Goal: Task Accomplishment & Management: Manage account settings

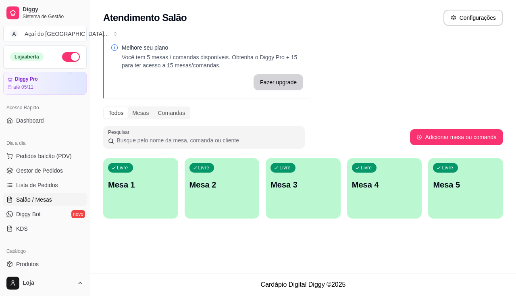
scroll to position [81, 0]
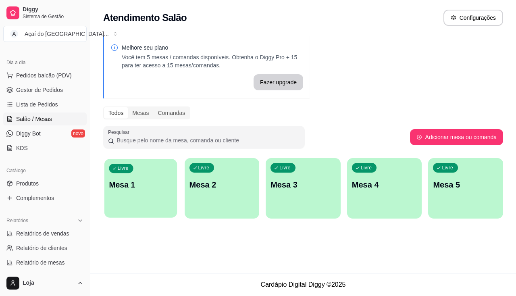
click at [133, 185] on p "Mesa 1" at bounding box center [140, 184] width 63 height 11
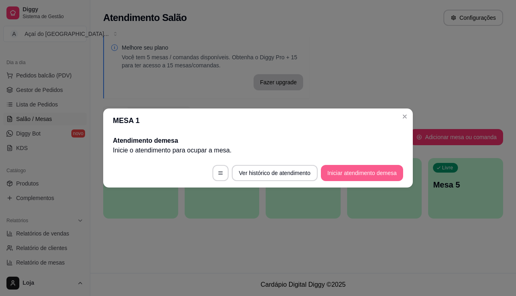
click at [373, 176] on button "Iniciar atendimento de mesa" at bounding box center [362, 173] width 82 height 16
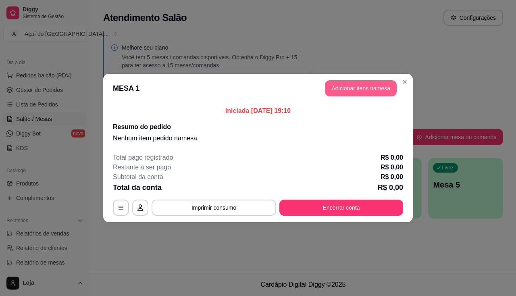
click at [376, 91] on button "Adicionar itens na mesa" at bounding box center [361, 88] width 72 height 16
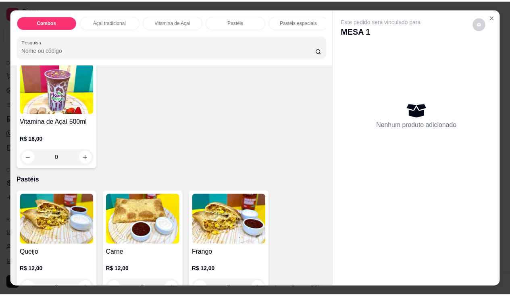
scroll to position [363, 0]
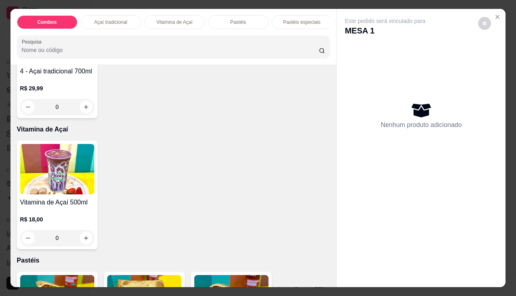
click at [505, 49] on div "Combos Açaí tradicional Vitamina de Açaí Pastéis Pastéis especiais Monte seu pa…" at bounding box center [258, 148] width 516 height 296
click at [494, 14] on icon "Close" at bounding box center [497, 17] width 6 height 6
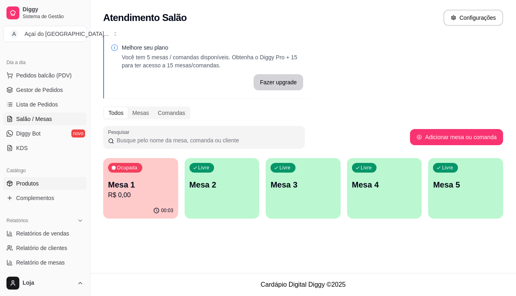
click at [38, 188] on link "Produtos" at bounding box center [44, 183] width 83 height 13
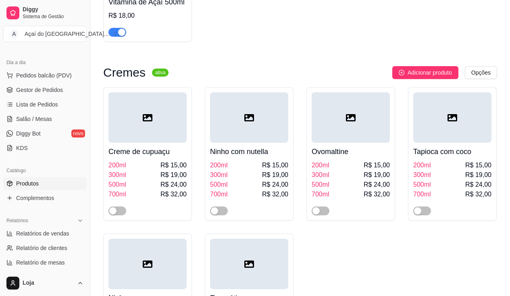
scroll to position [685, 0]
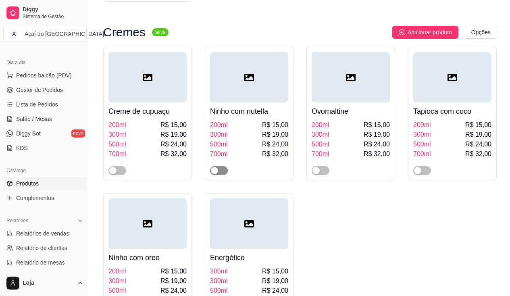
click at [217, 171] on div "button" at bounding box center [214, 170] width 7 height 7
click at [64, 120] on link "Salão / Mesas" at bounding box center [44, 118] width 83 height 13
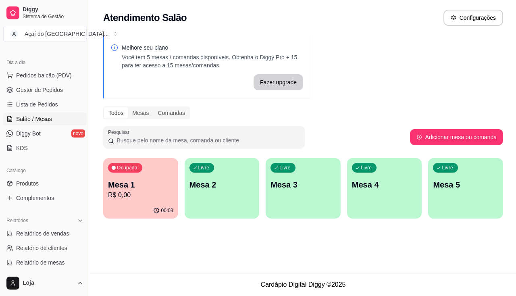
click at [155, 180] on p "Mesa 1" at bounding box center [140, 184] width 65 height 11
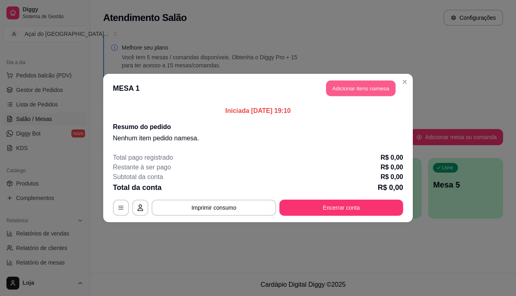
click at [330, 90] on button "Adicionar itens na mesa" at bounding box center [360, 89] width 69 height 16
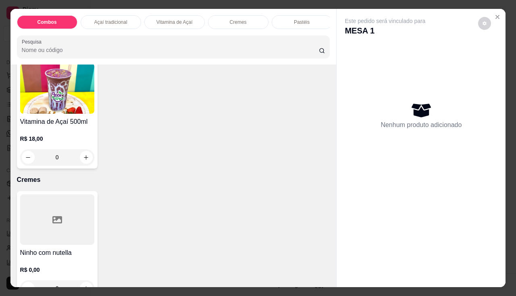
scroll to position [483, 0]
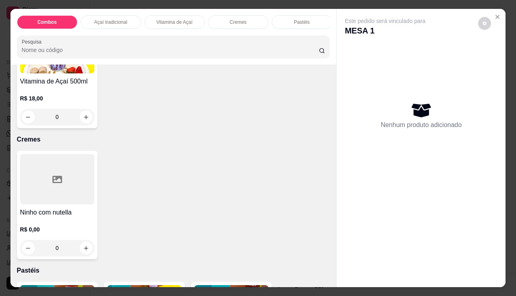
click at [48, 227] on div "R$ 0,00 0" at bounding box center [57, 236] width 74 height 39
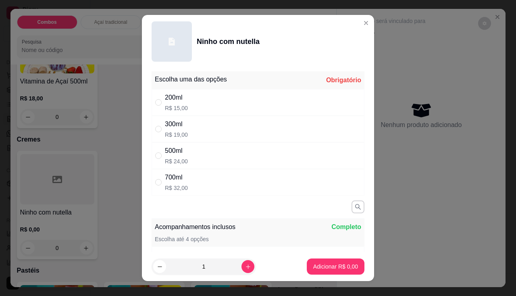
click at [198, 93] on div "200ml R$ 15,00" at bounding box center [257, 102] width 213 height 27
radio input "true"
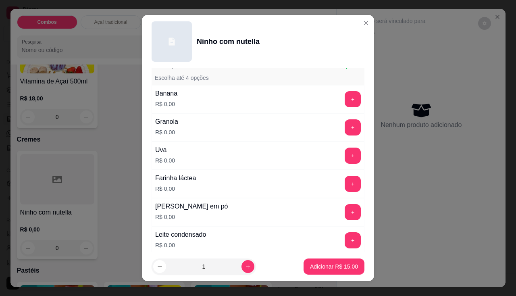
scroll to position [201, 0]
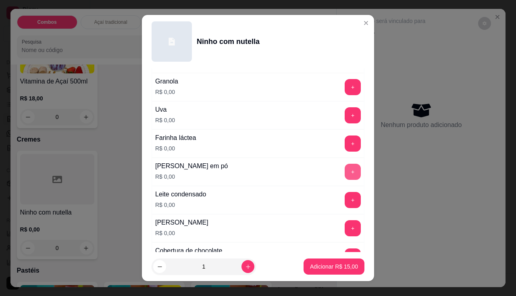
click at [344, 175] on button "+" at bounding box center [352, 172] width 16 height 16
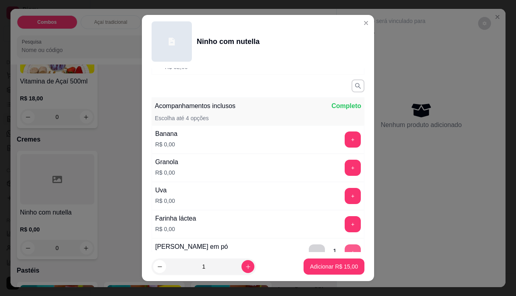
scroll to position [81, 0]
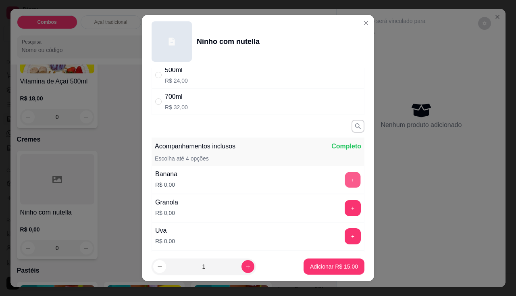
click at [345, 177] on button "+" at bounding box center [353, 180] width 16 height 16
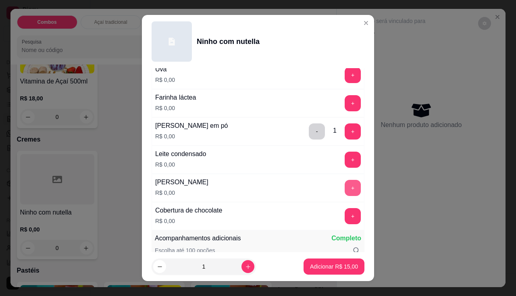
scroll to position [282, 0]
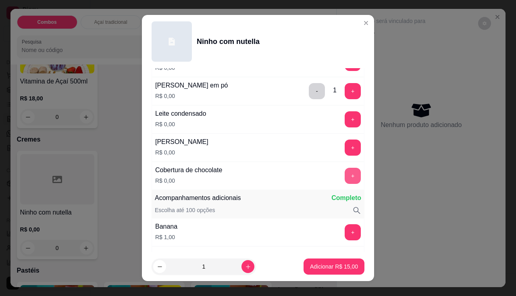
click at [344, 171] on button "+" at bounding box center [352, 176] width 16 height 16
click at [345, 122] on button "+" at bounding box center [352, 119] width 16 height 16
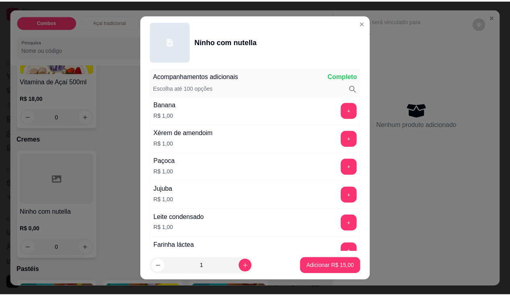
scroll to position [11, 0]
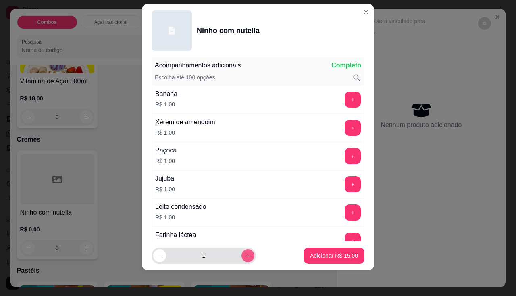
click at [241, 260] on button "increase-product-quantity" at bounding box center [247, 255] width 13 height 13
type input "2"
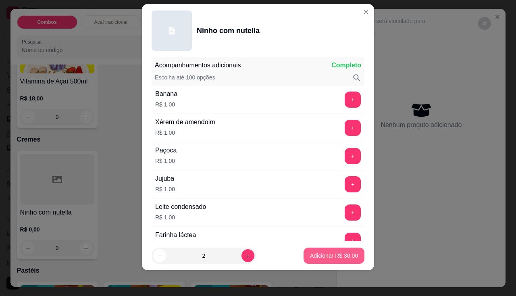
click at [321, 258] on p "Adicionar R$ 30,00" at bounding box center [334, 255] width 48 height 8
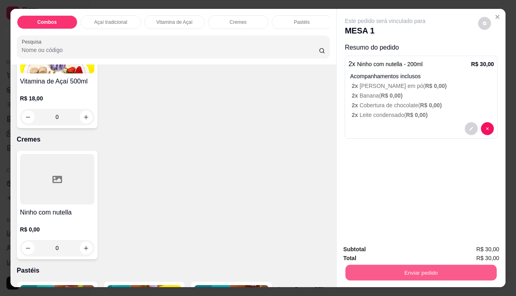
click at [362, 270] on button "Enviar pedido" at bounding box center [420, 273] width 151 height 16
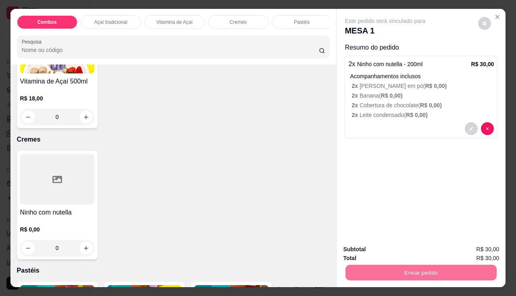
click at [485, 245] on button "Enviar pedido" at bounding box center [478, 249] width 46 height 15
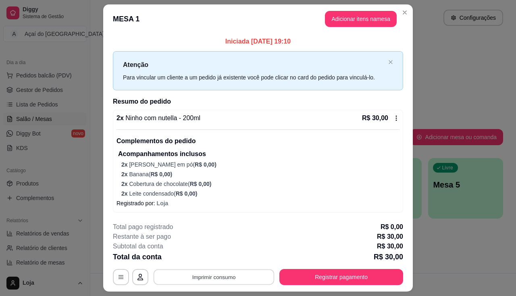
click at [250, 276] on button "Imprimir consumo" at bounding box center [213, 277] width 121 height 16
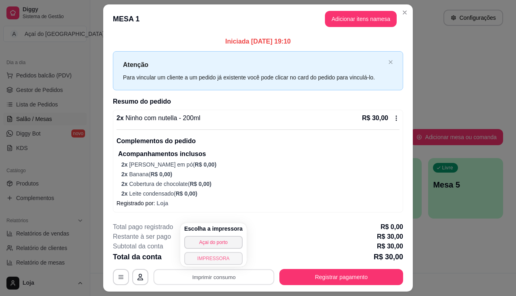
click at [197, 257] on button "IMPRESSORA" at bounding box center [213, 258] width 58 height 13
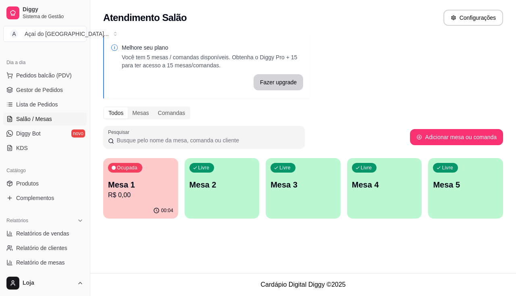
click at [25, 183] on span "Produtos" at bounding box center [27, 183] width 23 height 8
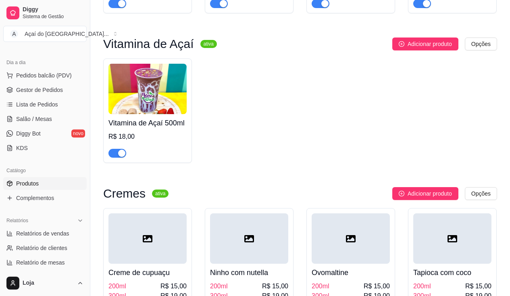
scroll to position [645, 0]
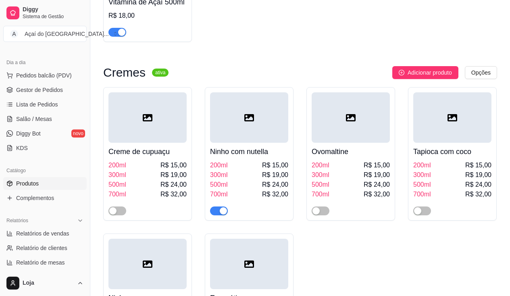
click at [216, 213] on span "button" at bounding box center [219, 210] width 18 height 9
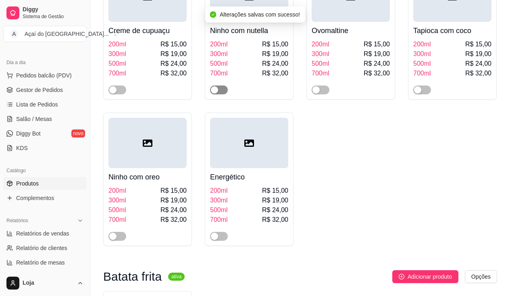
scroll to position [806, 0]
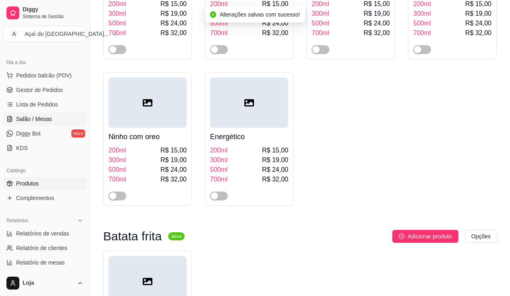
click at [40, 116] on span "Salão / Mesas" at bounding box center [34, 119] width 36 height 8
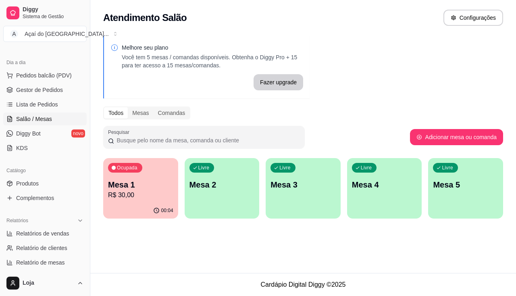
click at [126, 186] on p "Mesa 1" at bounding box center [140, 184] width 65 height 11
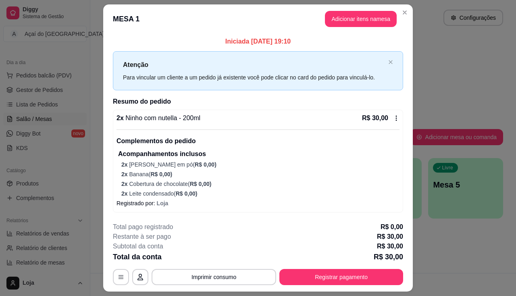
scroll to position [21, 0]
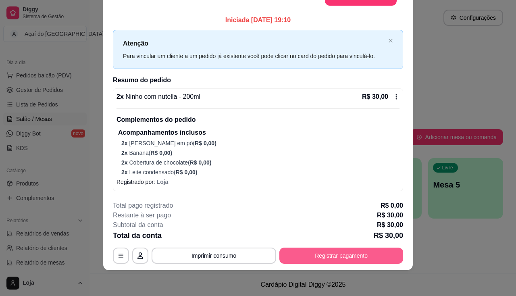
click at [302, 258] on button "Registrar pagamento" at bounding box center [341, 255] width 124 height 16
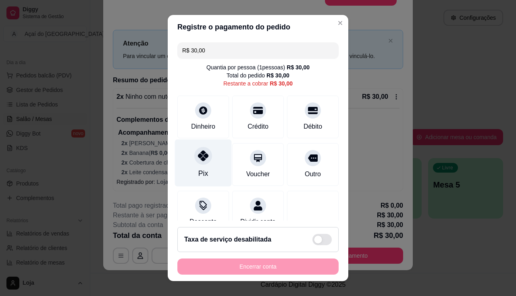
click at [204, 162] on div at bounding box center [203, 156] width 18 height 18
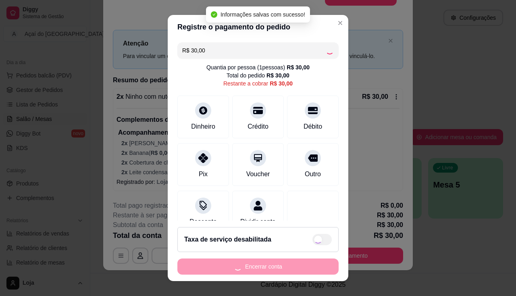
type input "R$ 0,00"
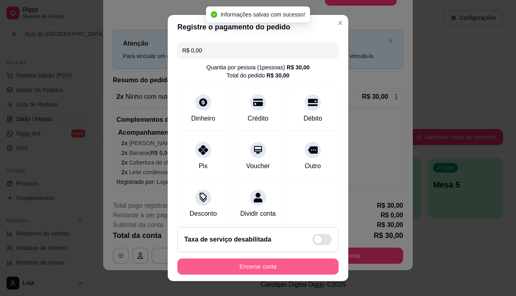
click at [270, 267] on button "Encerrar conta" at bounding box center [257, 266] width 161 height 16
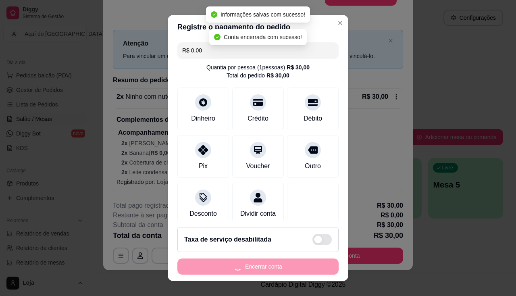
scroll to position [0, 0]
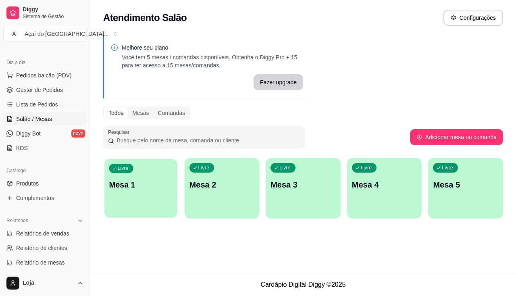
click at [145, 185] on p "Mesa 1" at bounding box center [140, 184] width 63 height 11
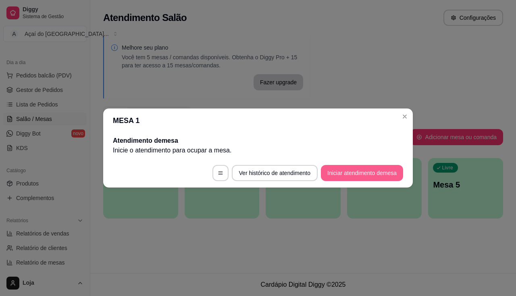
click at [365, 180] on button "Iniciar atendimento de mesa" at bounding box center [362, 173] width 82 height 16
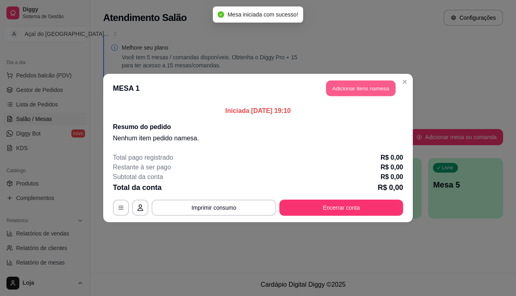
click at [373, 91] on button "Adicionar itens na mesa" at bounding box center [360, 89] width 69 height 16
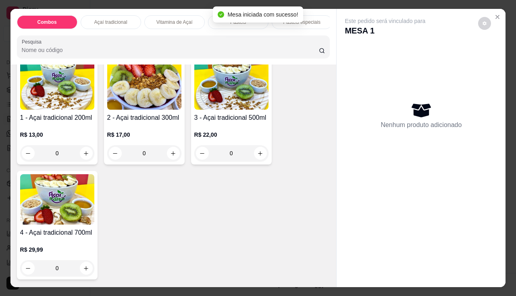
scroll to position [242, 0]
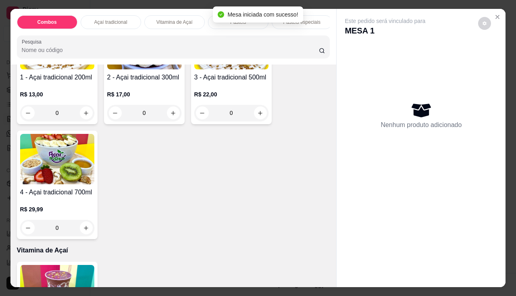
click at [60, 197] on h4 "4 - Açai tradicional 700ml" at bounding box center [57, 192] width 74 height 10
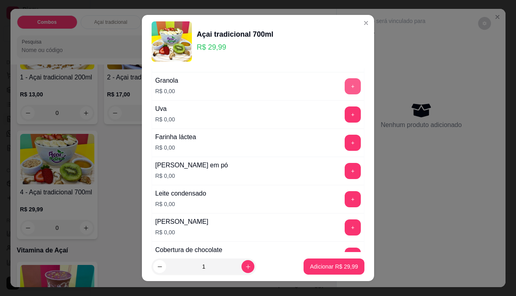
scroll to position [161, 0]
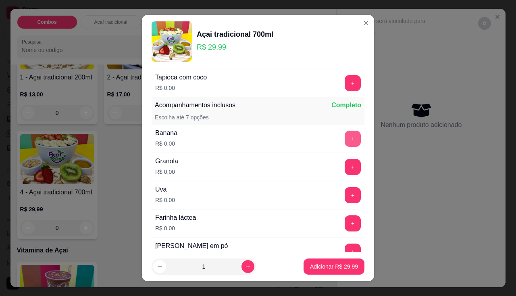
click at [344, 133] on button "+" at bounding box center [352, 139] width 16 height 16
click at [345, 169] on button "+" at bounding box center [353, 167] width 16 height 16
click at [344, 189] on button "+" at bounding box center [352, 195] width 16 height 16
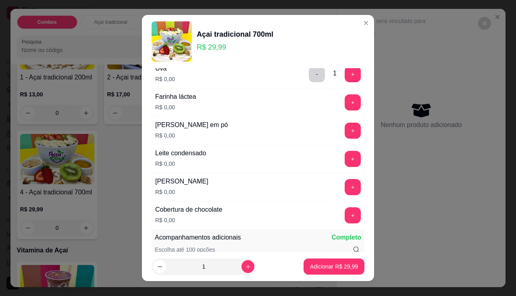
scroll to position [322, 0]
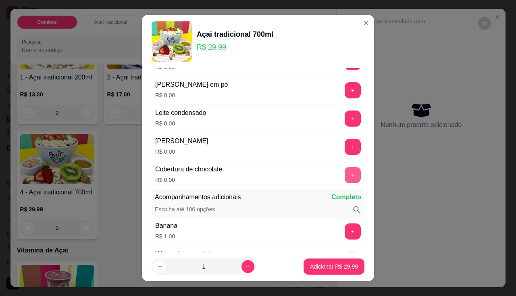
click at [344, 172] on button "+" at bounding box center [352, 175] width 16 height 16
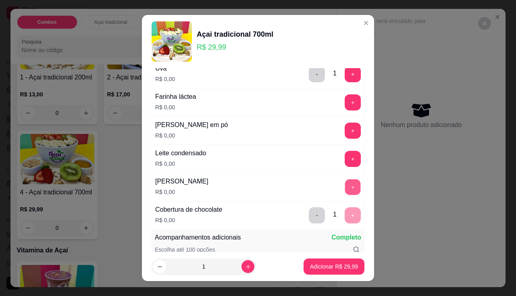
click at [345, 187] on button "+" at bounding box center [353, 187] width 16 height 16
click at [345, 153] on button "+" at bounding box center [353, 159] width 16 height 16
click at [344, 125] on button "+" at bounding box center [352, 130] width 16 height 16
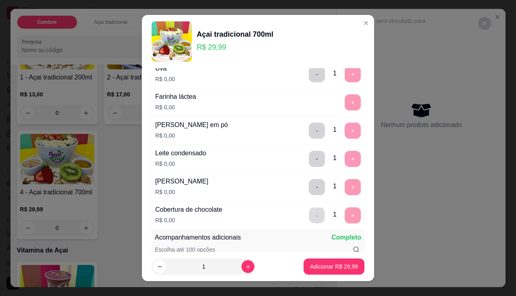
click at [311, 213] on div "- 1 +" at bounding box center [334, 215] width 58 height 16
click at [309, 212] on button "-" at bounding box center [317, 215] width 16 height 16
click at [334, 91] on div "Farinha láctea R$ 0,00 +" at bounding box center [257, 102] width 213 height 28
click at [344, 101] on button "+" at bounding box center [352, 102] width 16 height 16
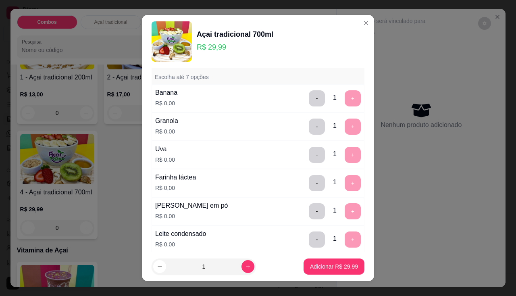
scroll to position [161, 0]
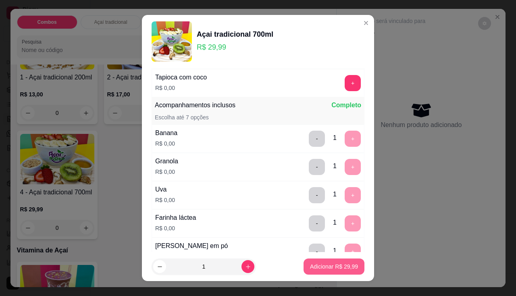
click at [322, 272] on button "Adicionar R$ 29,99" at bounding box center [333, 266] width 61 height 16
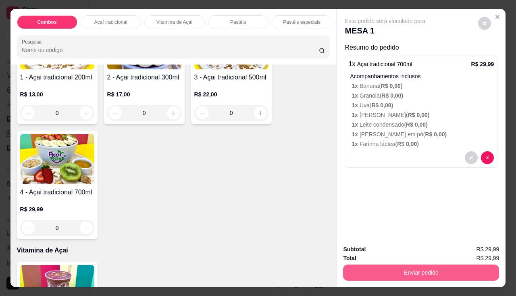
click at [364, 266] on button "Enviar pedido" at bounding box center [421, 272] width 156 height 16
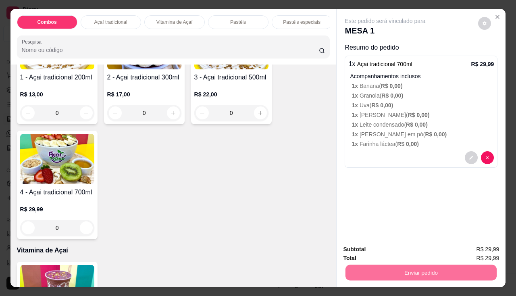
click at [473, 249] on button "Enviar pedido" at bounding box center [478, 249] width 46 height 15
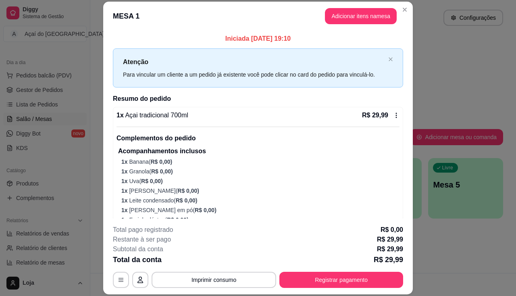
click at [222, 284] on button "Imprimir consumo" at bounding box center [213, 280] width 124 height 16
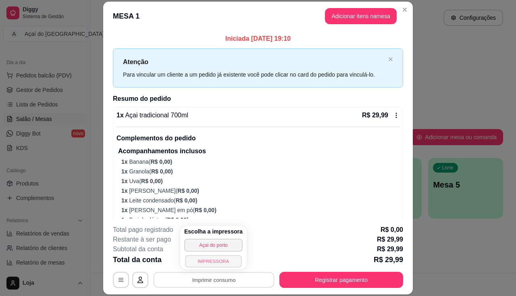
click at [216, 266] on button "IMPRESSORA" at bounding box center [213, 261] width 56 height 12
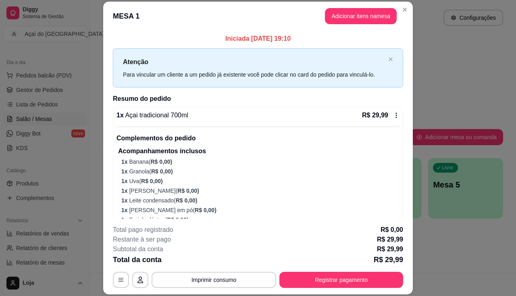
scroll to position [23, 0]
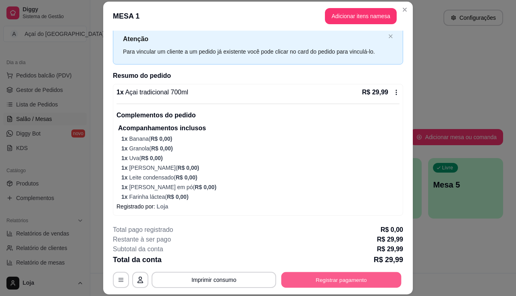
click at [305, 278] on button "Registrar pagamento" at bounding box center [341, 280] width 120 height 16
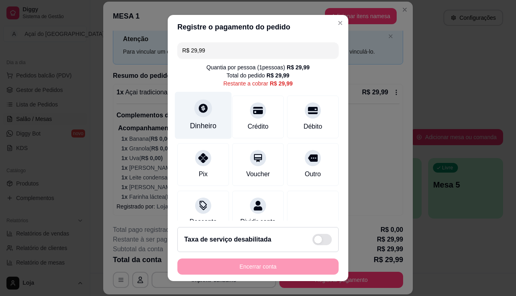
click at [205, 123] on div "Dinheiro" at bounding box center [203, 125] width 27 height 10
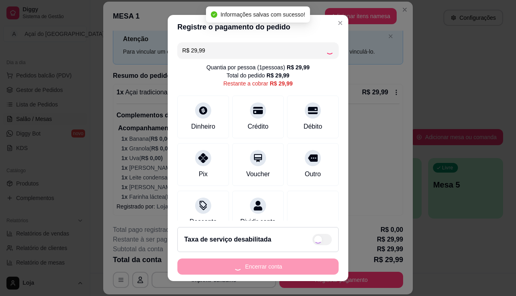
type input "R$ 0,00"
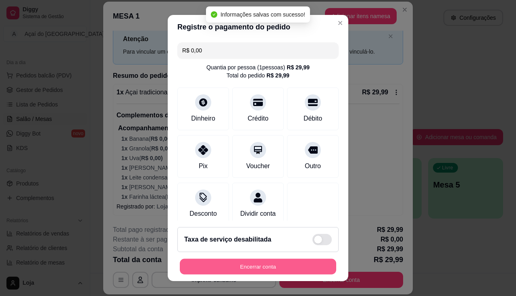
click at [278, 270] on button "Encerrar conta" at bounding box center [258, 267] width 156 height 16
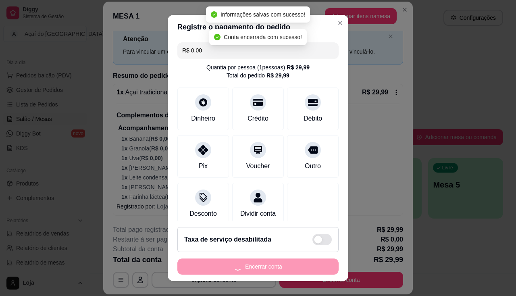
scroll to position [0, 0]
